Goal: Information Seeking & Learning: Learn about a topic

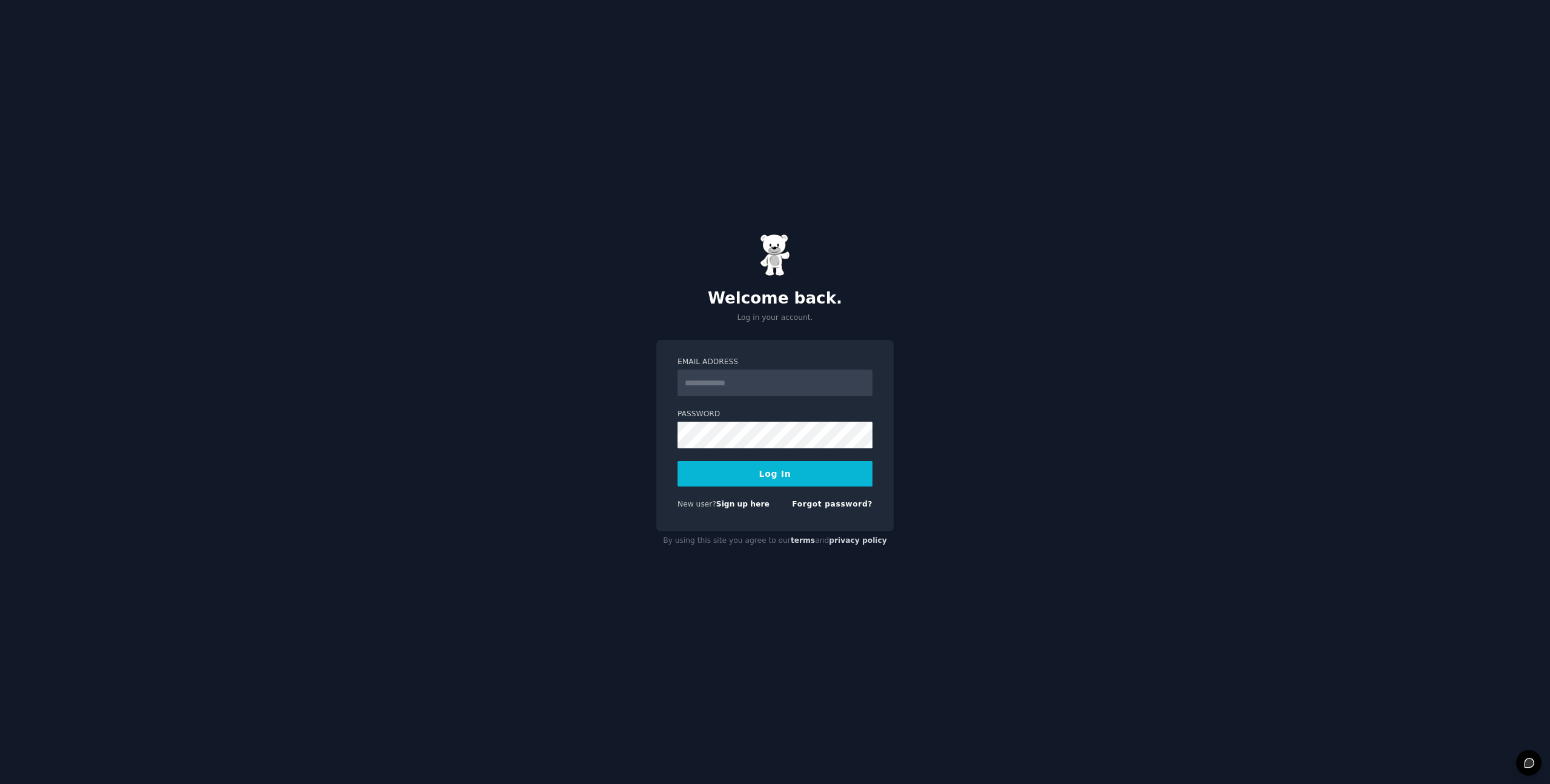
click at [767, 383] on input "Email Address" at bounding box center [775, 383] width 195 height 27
click at [751, 449] on form "Email Address Password Log In New user? Sign up here Forgot password?" at bounding box center [775, 435] width 195 height 157
type input "**********"
click at [738, 489] on form "**********" at bounding box center [775, 435] width 195 height 157
click at [737, 474] on button "Log In" at bounding box center [775, 473] width 195 height 26
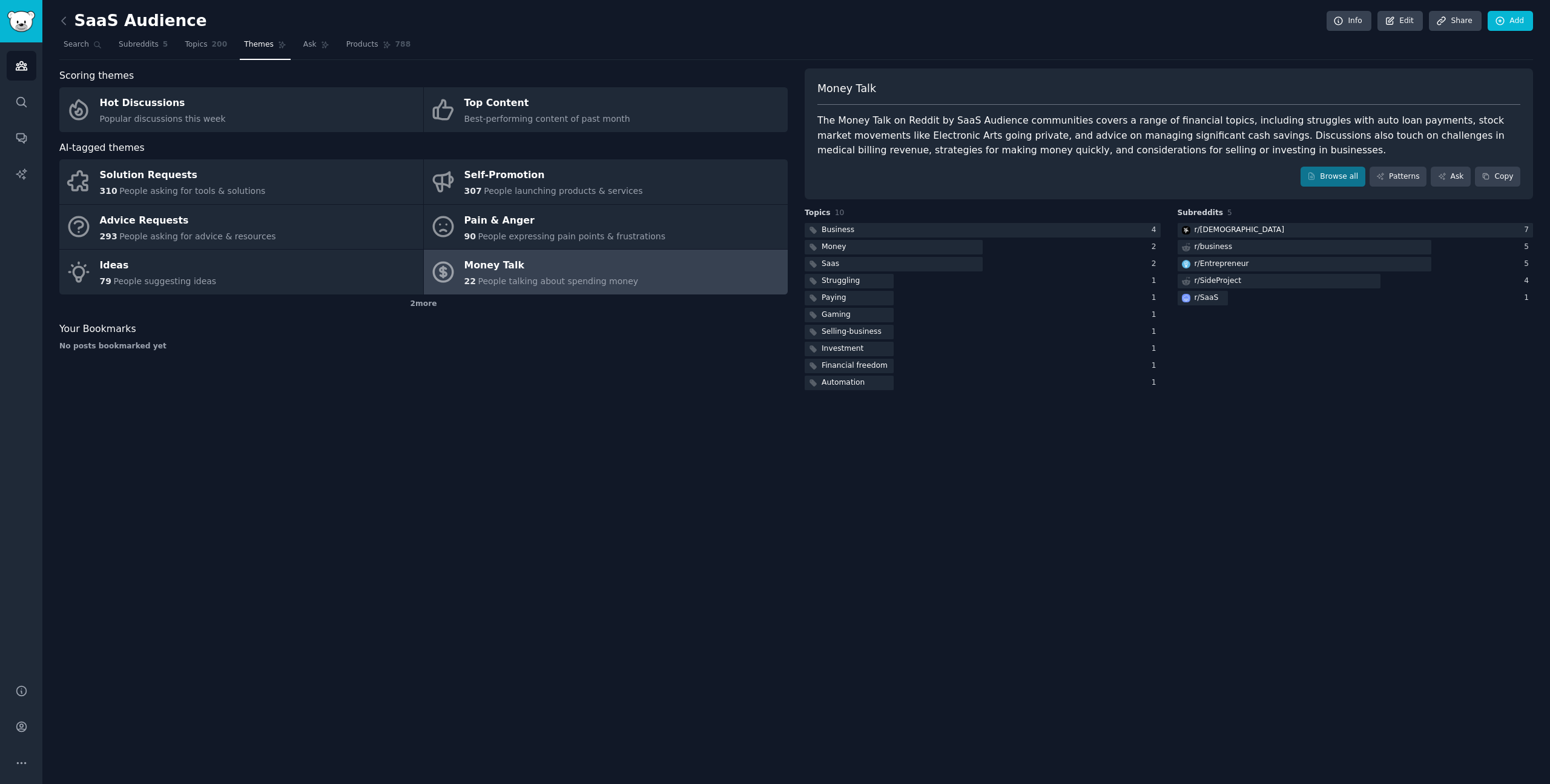
click at [482, 266] on div "Money Talk" at bounding box center [552, 265] width 174 height 19
click at [894, 233] on div at bounding box center [983, 230] width 356 height 15
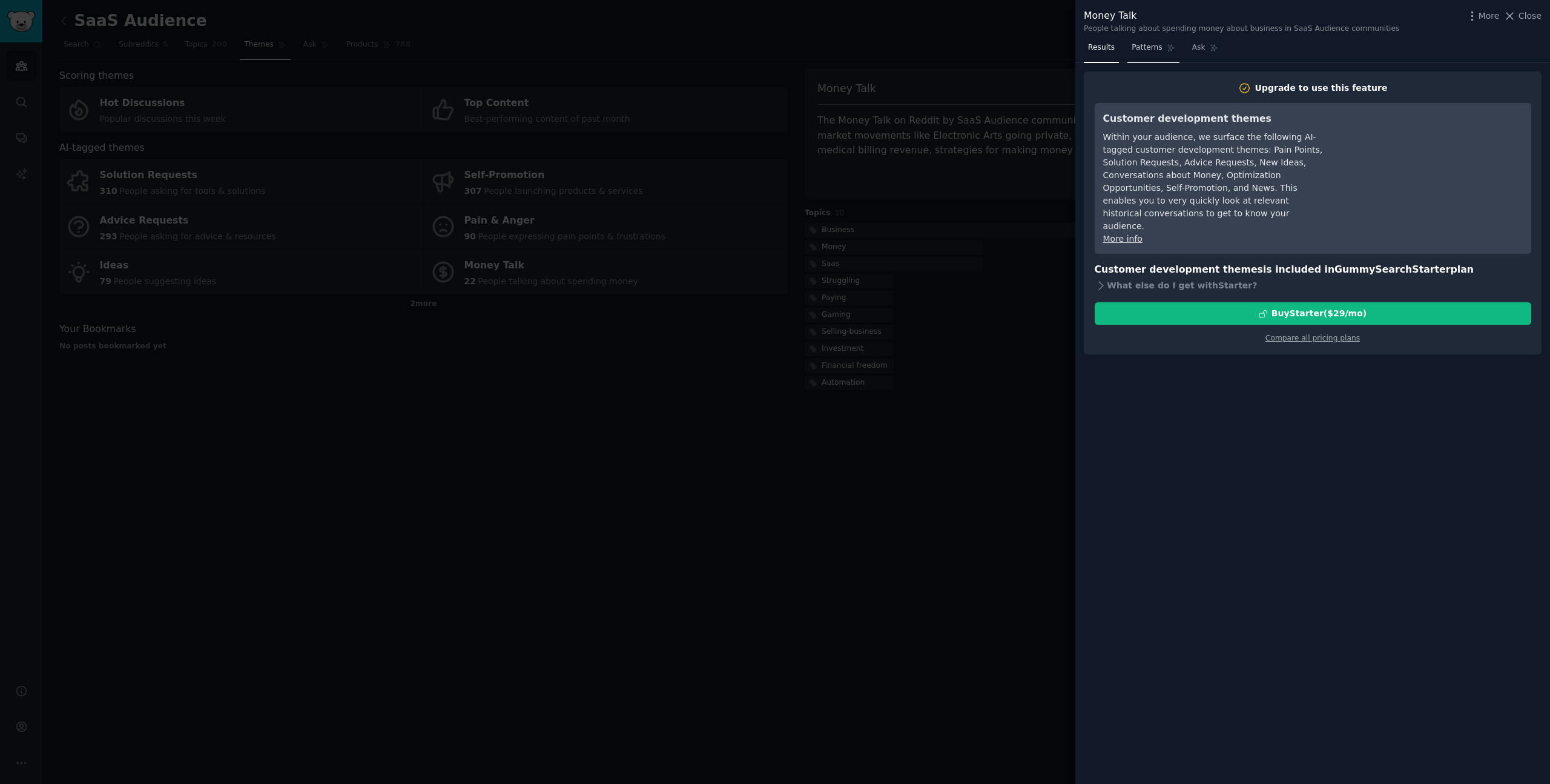
click at [1142, 50] on span "Patterns" at bounding box center [1147, 47] width 30 height 10
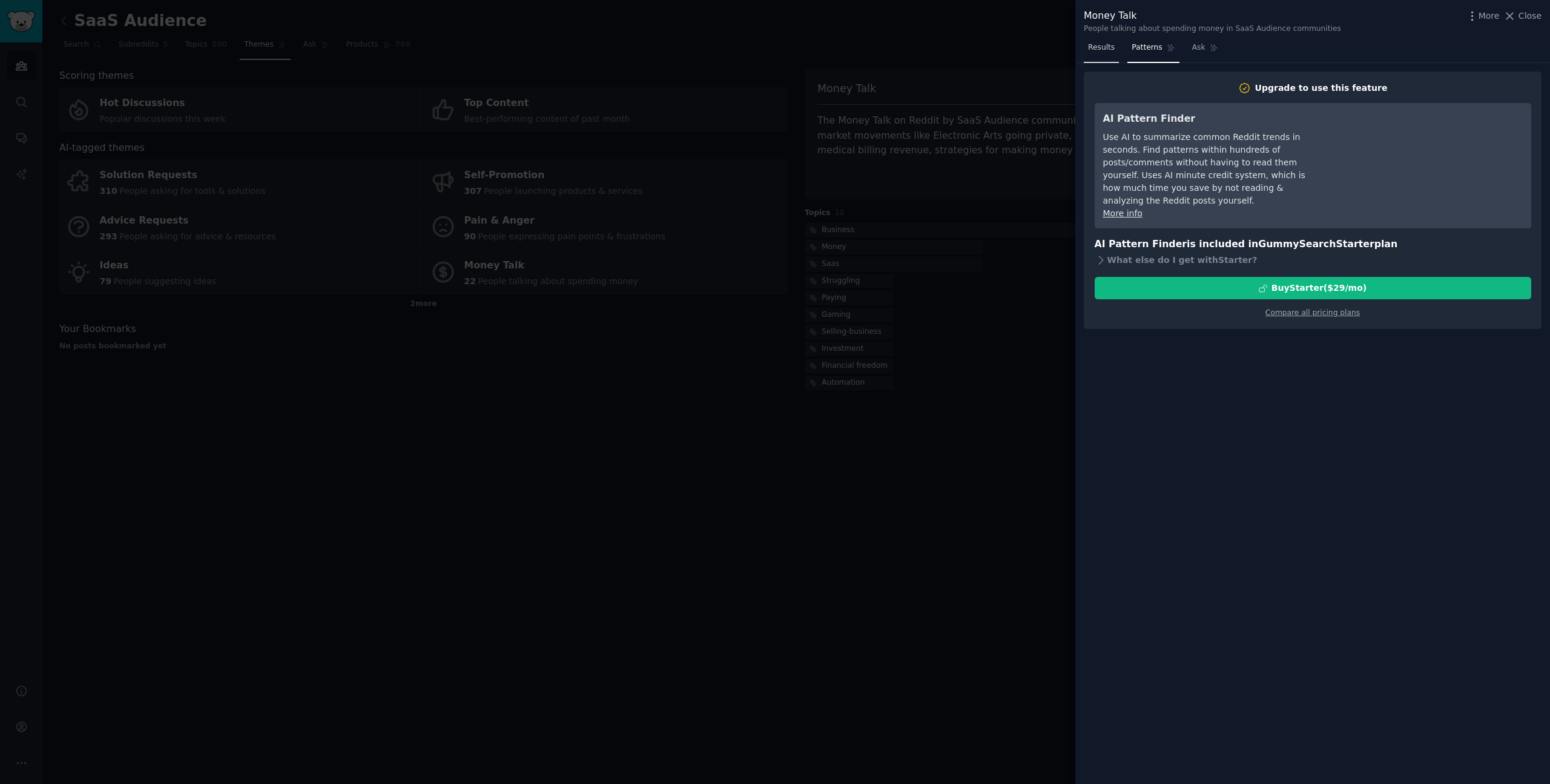
click at [1107, 47] on span "Results" at bounding box center [1102, 47] width 27 height 10
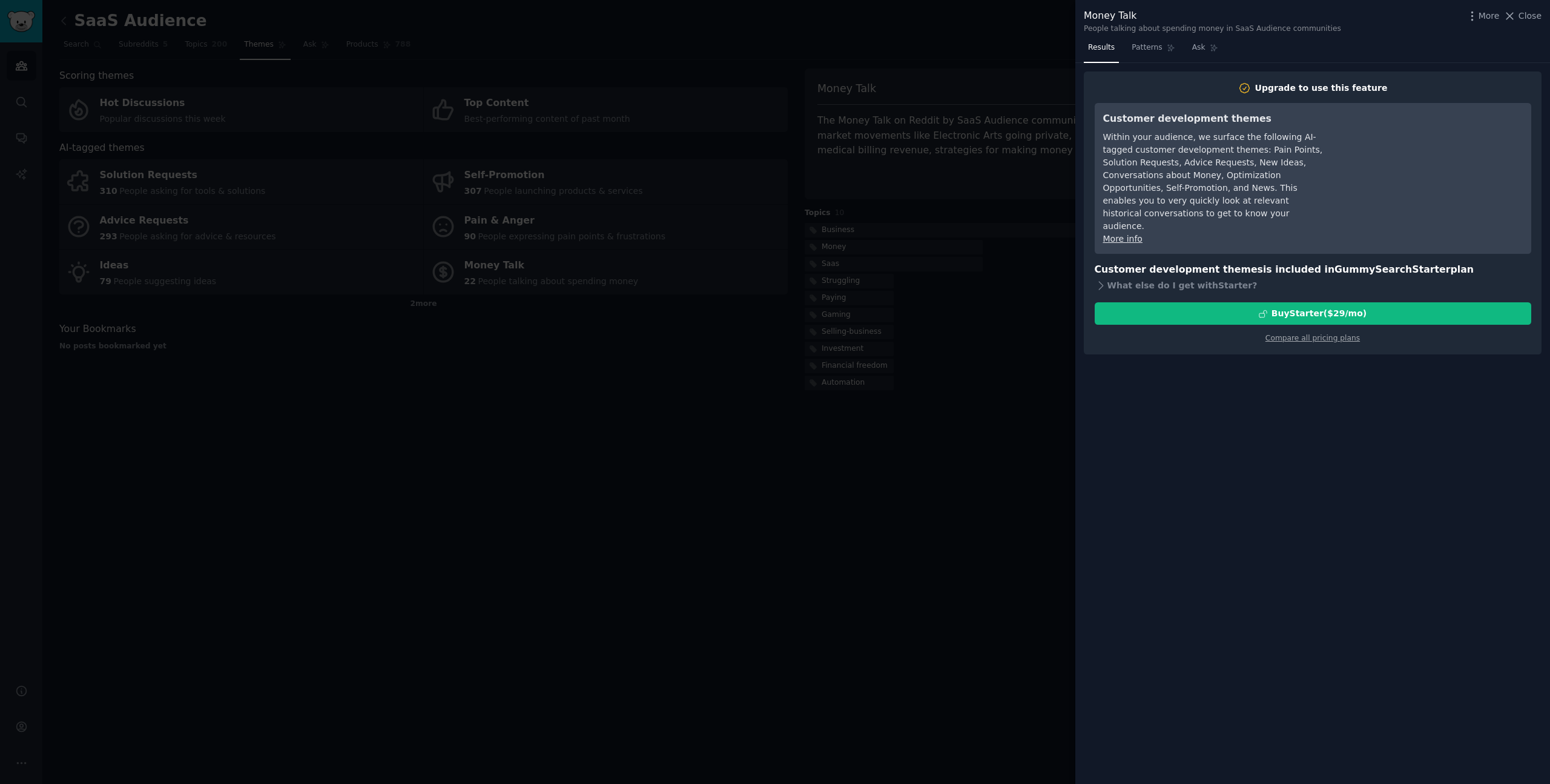
click at [364, 210] on div at bounding box center [775, 392] width 1550 height 784
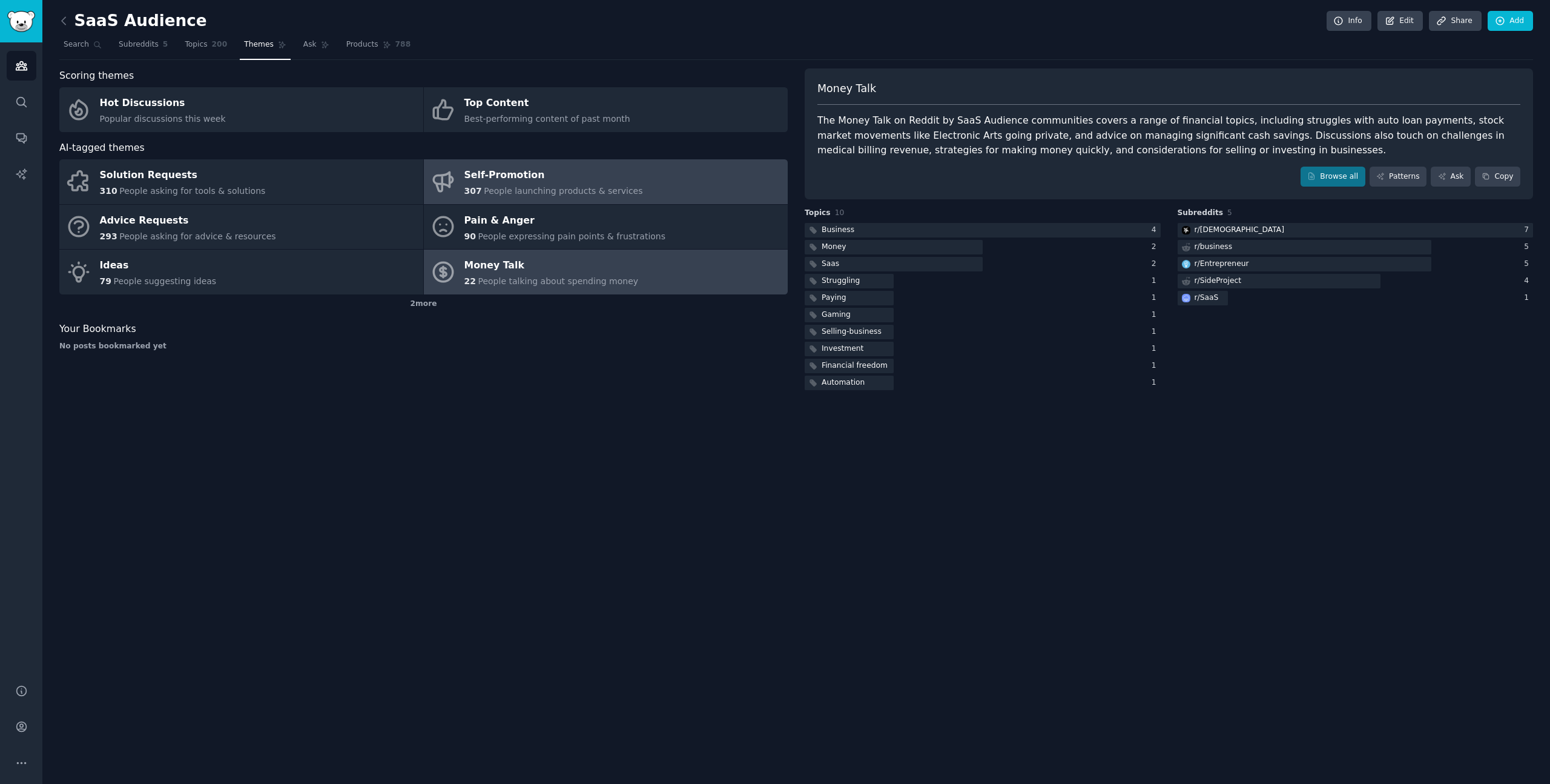
click at [506, 193] on span "People launching products & services" at bounding box center [562, 191] width 158 height 9
